Goal: Check status: Check status

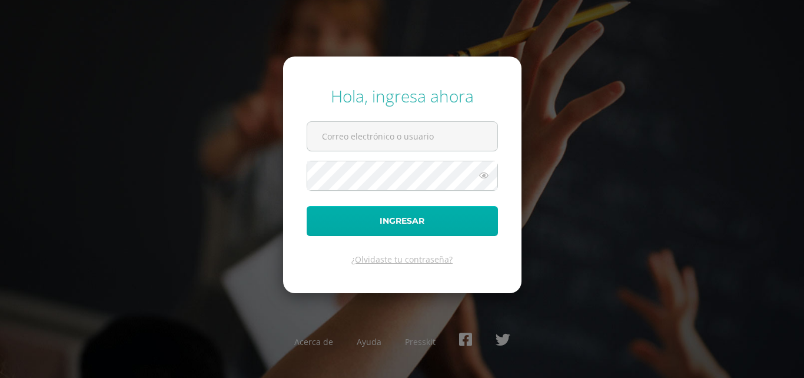
type input "[EMAIL_ADDRESS][DOMAIN_NAME]"
click at [436, 228] on button "Ingresar" at bounding box center [402, 221] width 191 height 30
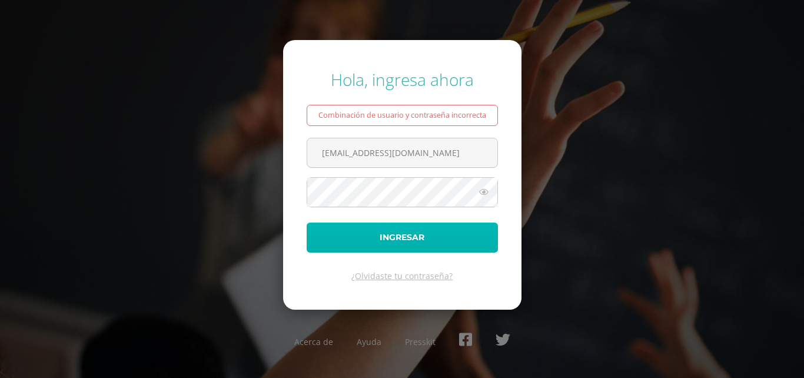
click at [390, 241] on button "Ingresar" at bounding box center [402, 237] width 191 height 30
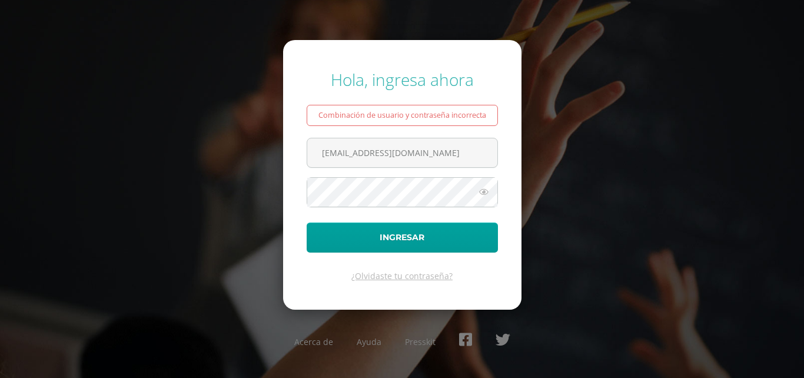
click at [474, 198] on span at bounding box center [402, 192] width 191 height 30
click at [487, 188] on icon at bounding box center [483, 192] width 15 height 14
click at [307, 222] on button "Ingresar" at bounding box center [402, 237] width 191 height 30
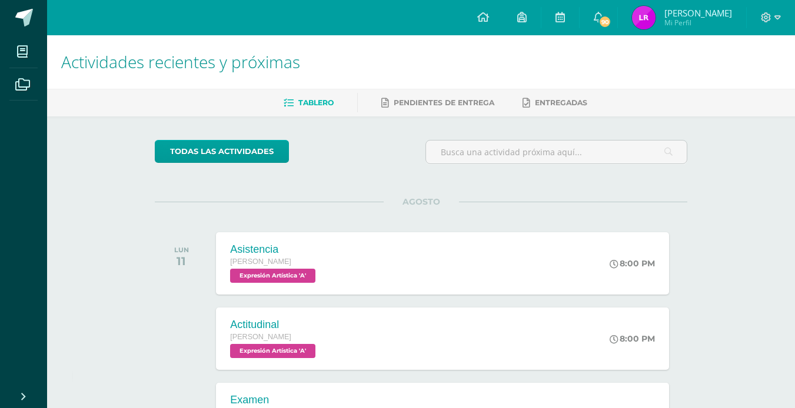
click at [656, 16] on img at bounding box center [644, 18] width 24 height 24
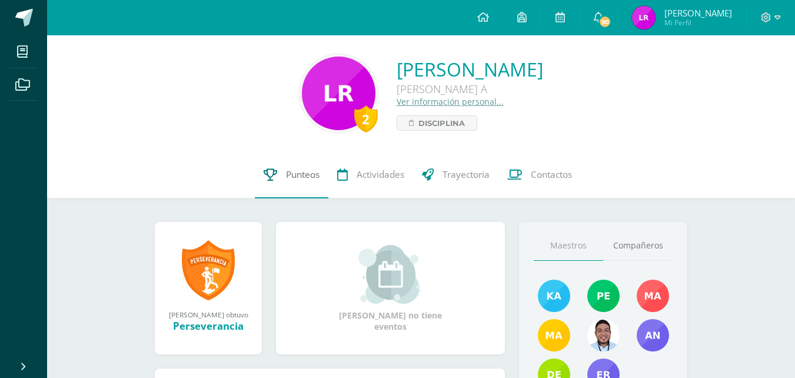
click at [301, 175] on span "Punteos" at bounding box center [303, 174] width 34 height 12
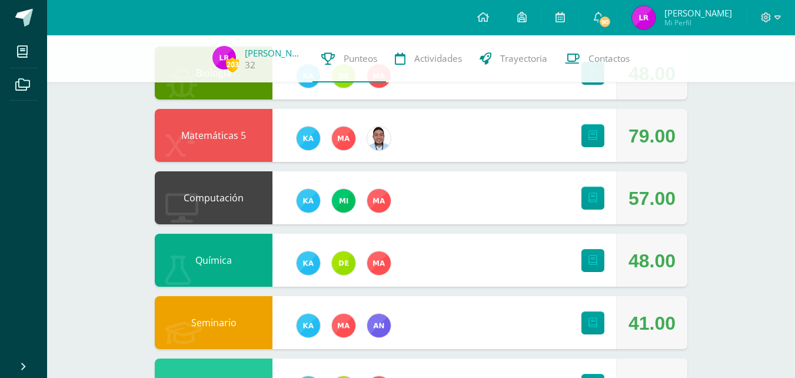
scroll to position [118, 0]
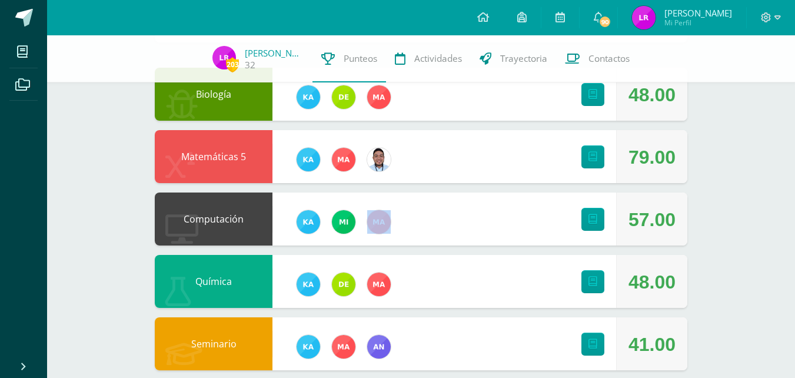
drag, startPoint x: 626, startPoint y: 219, endPoint x: 719, endPoint y: 222, distance: 92.5
click at [719, 222] on div "203 [PERSON_NAME] 32 Punteos Actividades Trayectoria Contactos Pendiente Unidad…" at bounding box center [421, 343] width 748 height 850
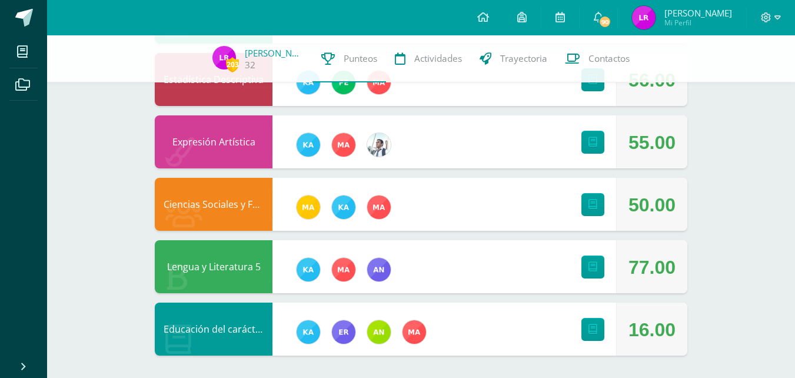
scroll to position [508, 0]
